Goal: Information Seeking & Learning: Learn about a topic

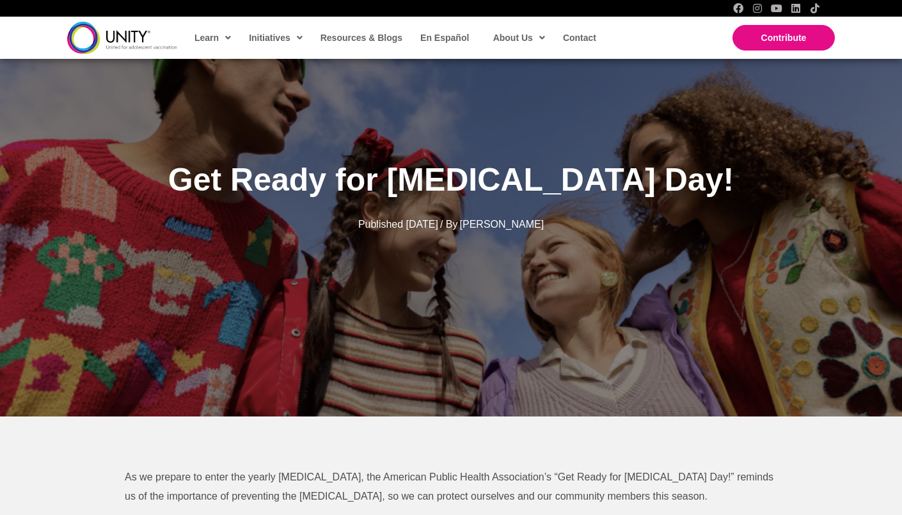
scroll to position [85, 0]
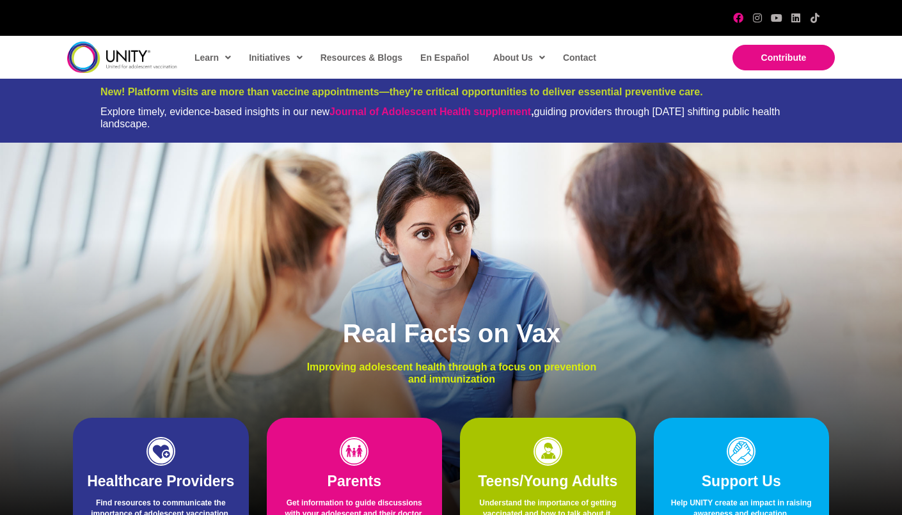
click at [736, 16] on icon "Facebook" at bounding box center [738, 18] width 10 height 10
click at [370, 56] on span "Resources & Blogs" at bounding box center [361, 57] width 82 height 10
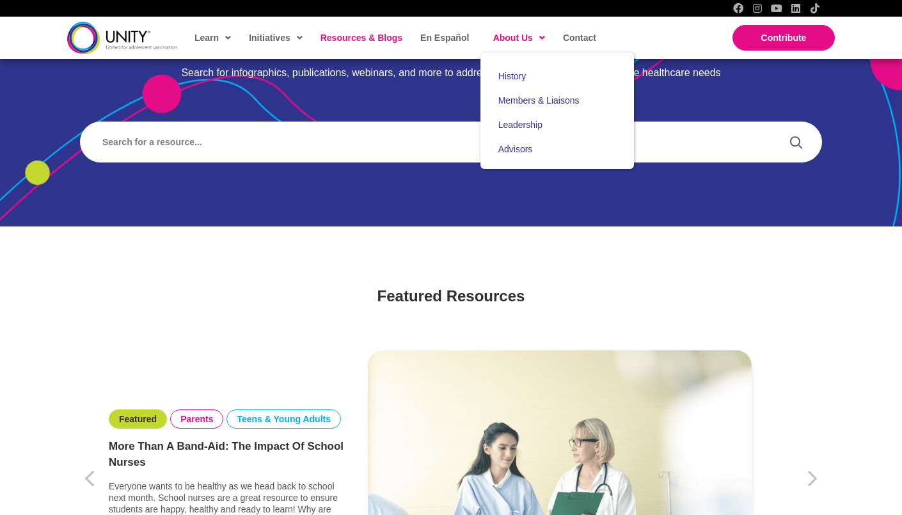
scroll to position [123, 0]
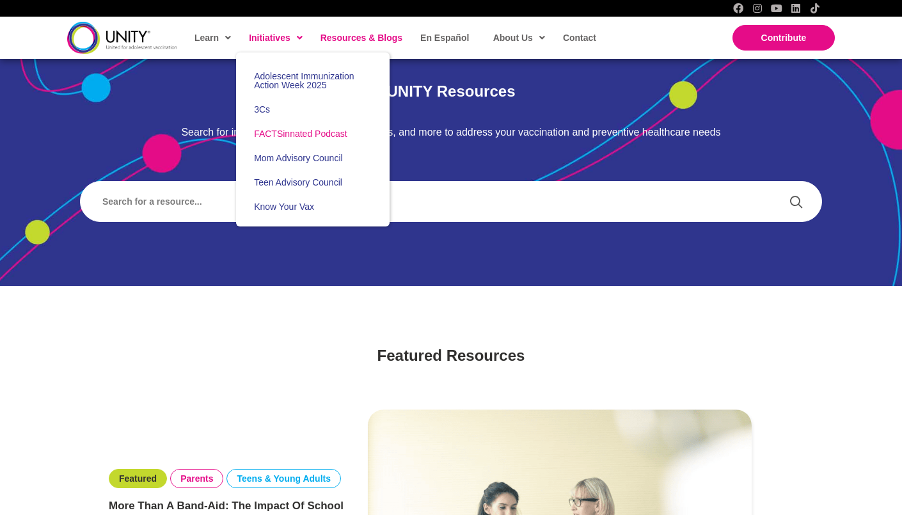
click at [301, 138] on span "FACTSinnated Podcast" at bounding box center [300, 134] width 93 height 10
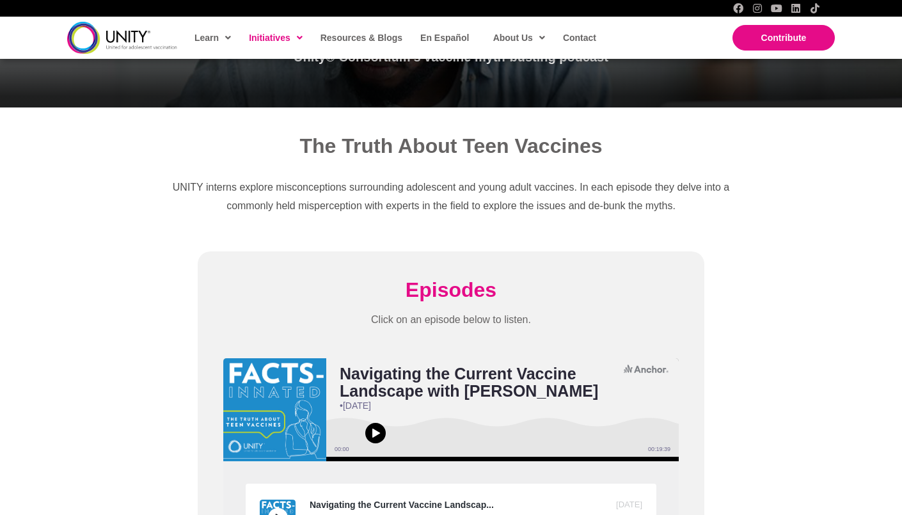
scroll to position [249, 0]
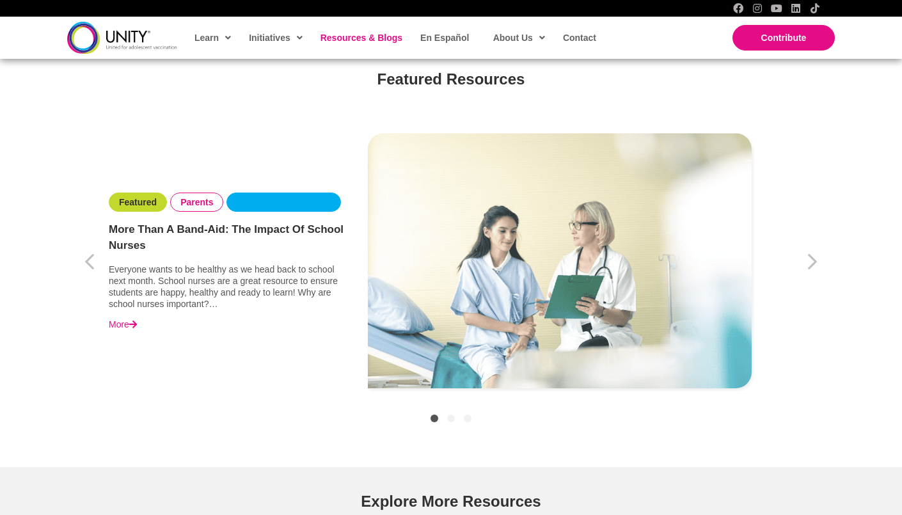
scroll to position [461, 0]
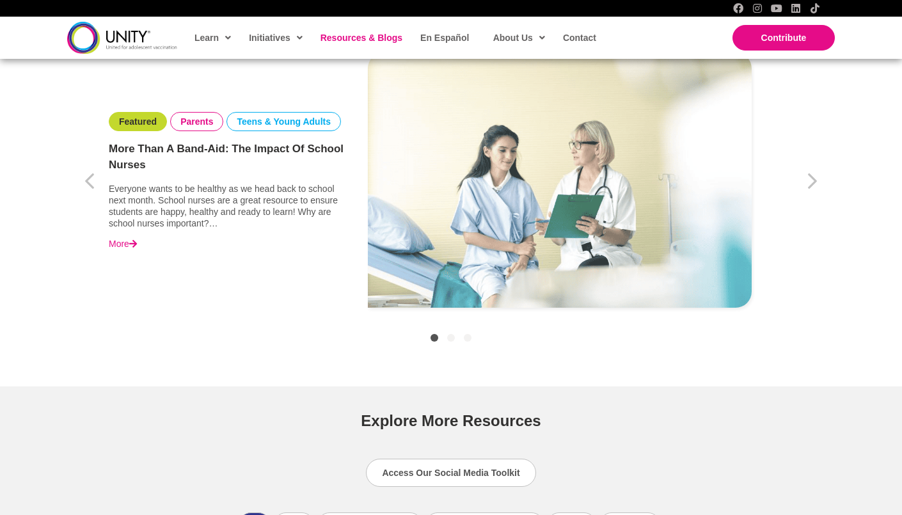
click at [132, 242] on span "Item 1 of 3" at bounding box center [133, 243] width 8 height 9
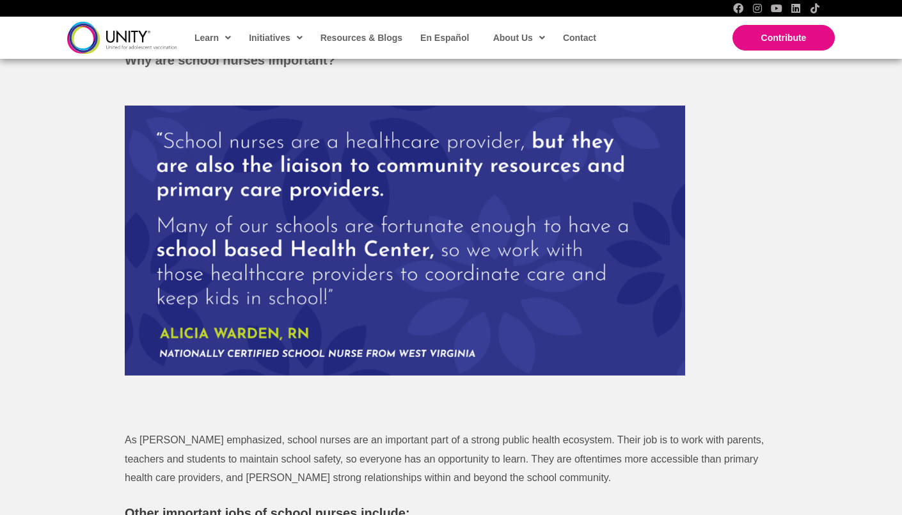
scroll to position [583, 0]
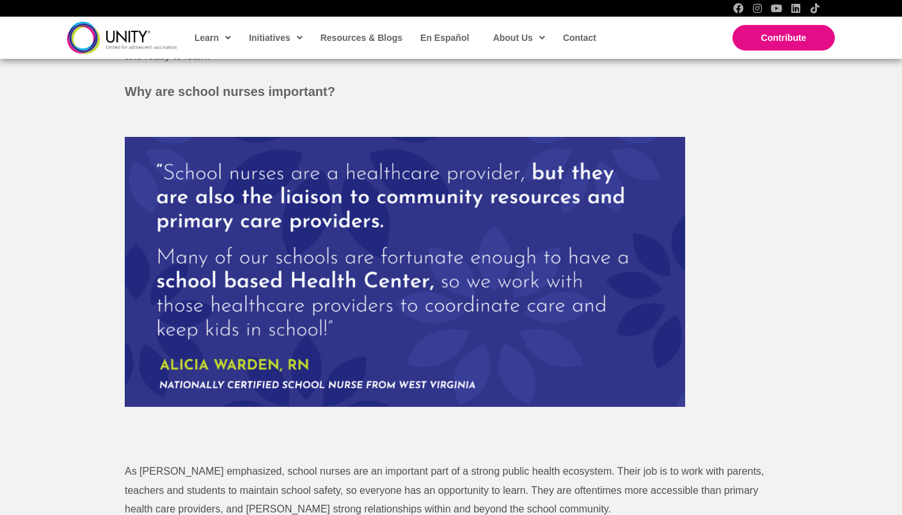
scroll to position [487, 0]
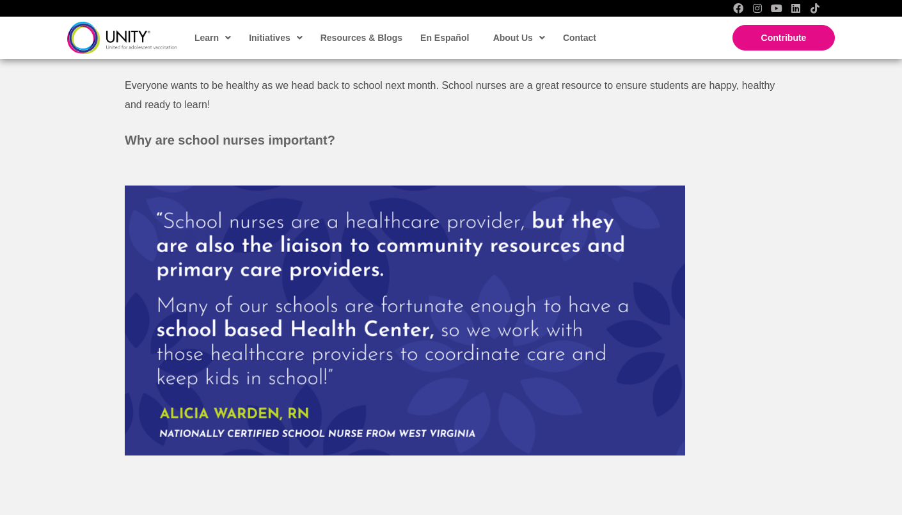
click at [732, 4] on div at bounding box center [642, 8] width 356 height 10
click at [737, 8] on icon "Facebook" at bounding box center [738, 8] width 10 height 10
